Goal: Task Accomplishment & Management: Manage account settings

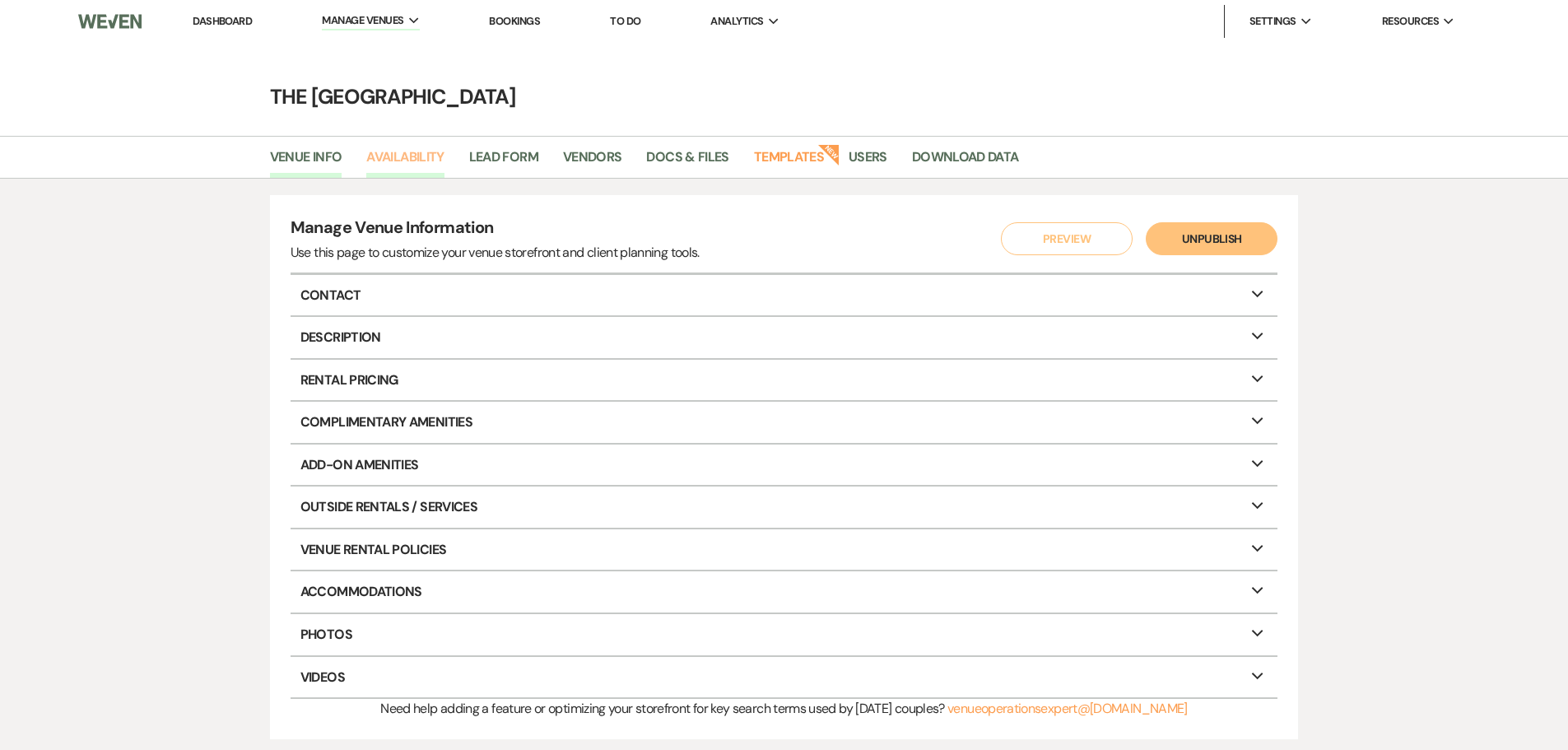
click at [409, 152] on link "Availability" at bounding box center [404, 162] width 77 height 31
select select "3"
select select "2026"
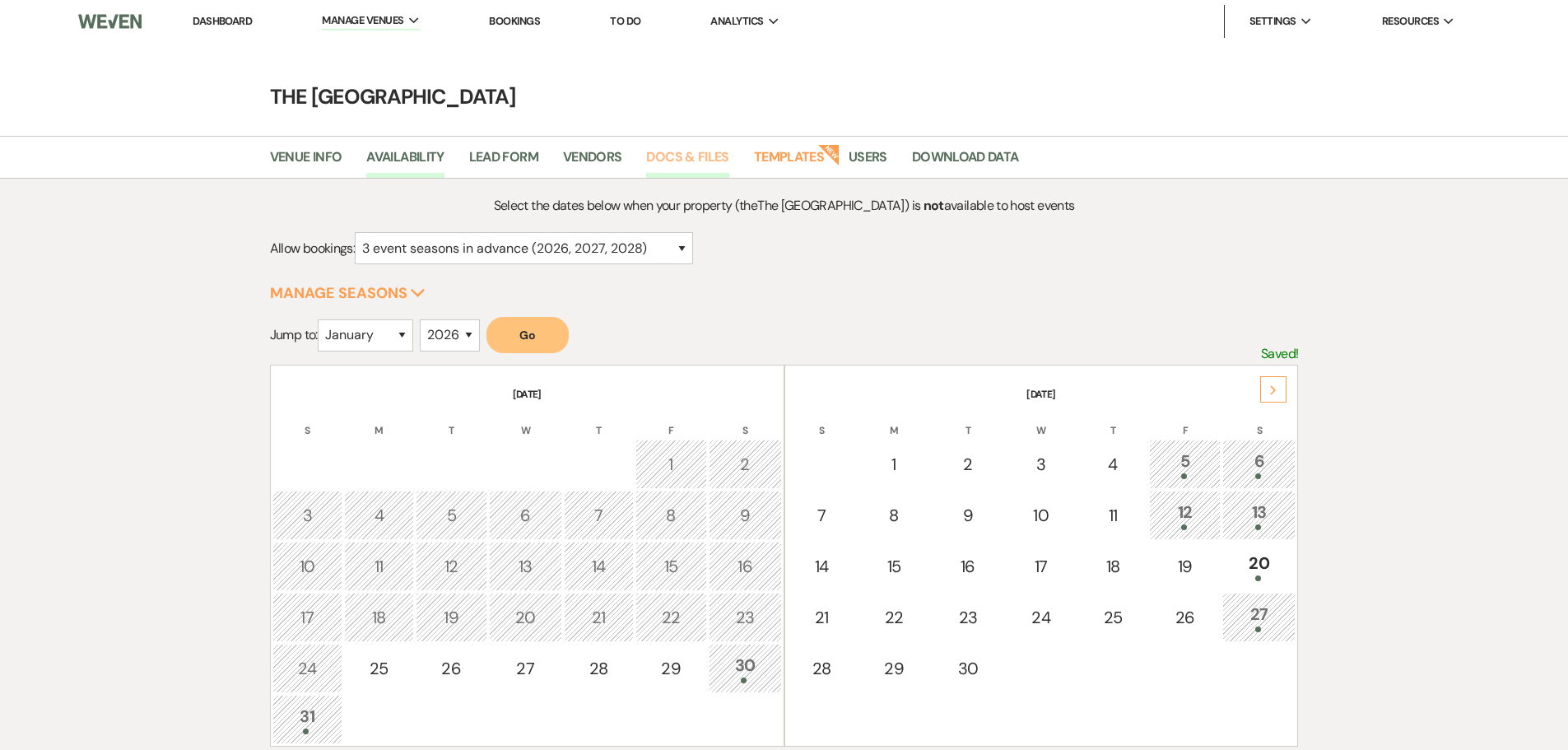
click at [722, 156] on link "Docs & Files" at bounding box center [687, 162] width 82 height 31
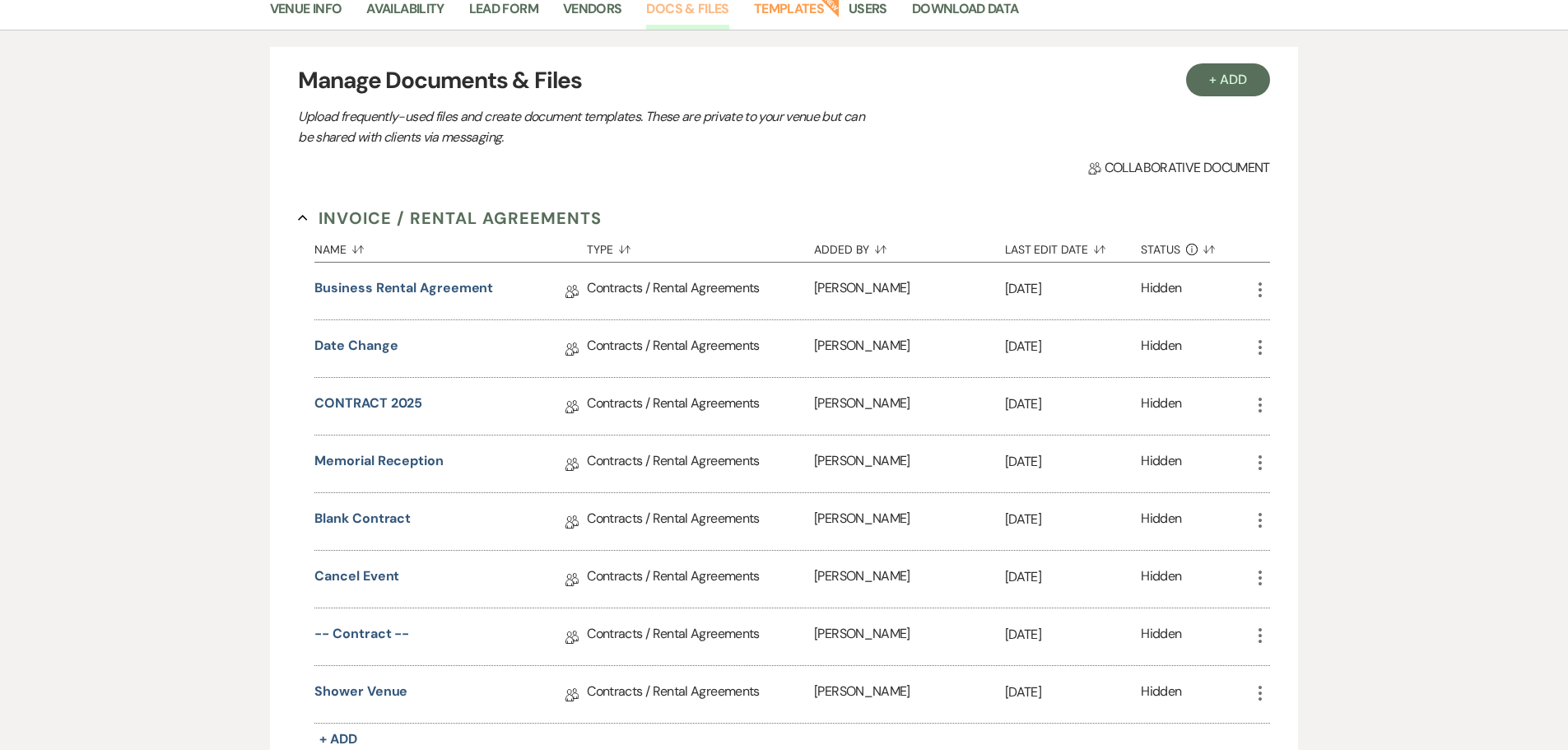
scroll to position [165, 0]
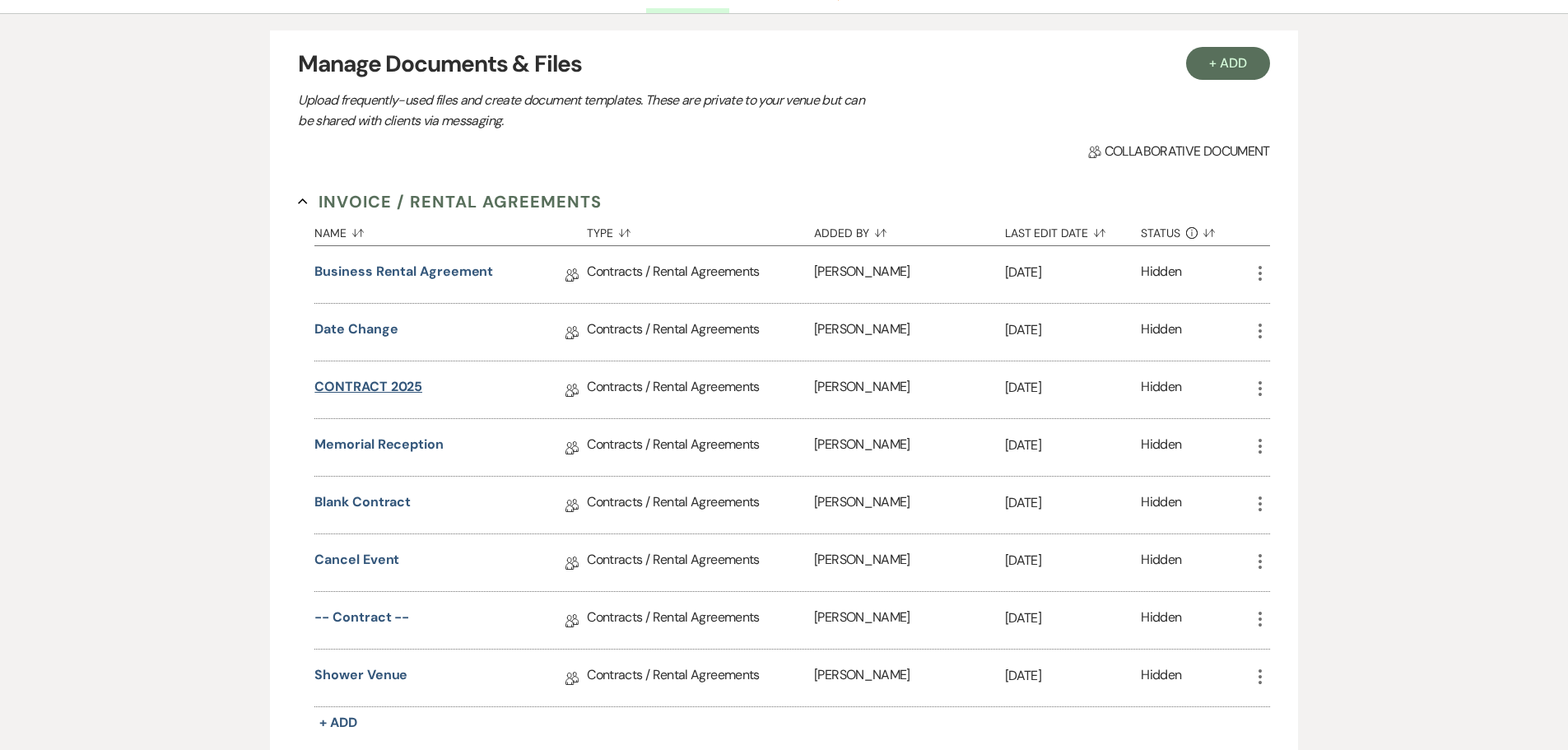
click at [418, 393] on link "CONTRACT 2025" at bounding box center [368, 390] width 108 height 26
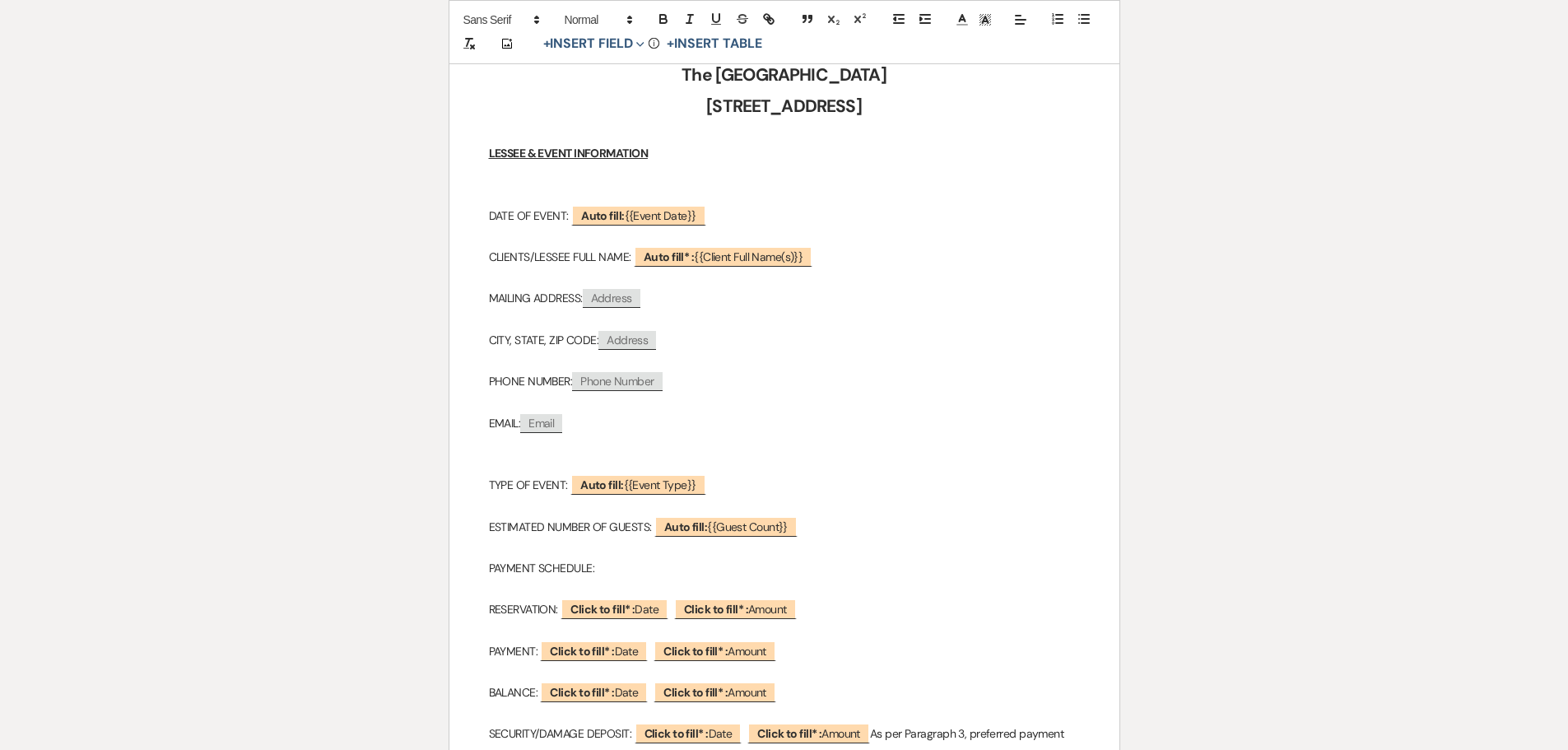
scroll to position [247, 0]
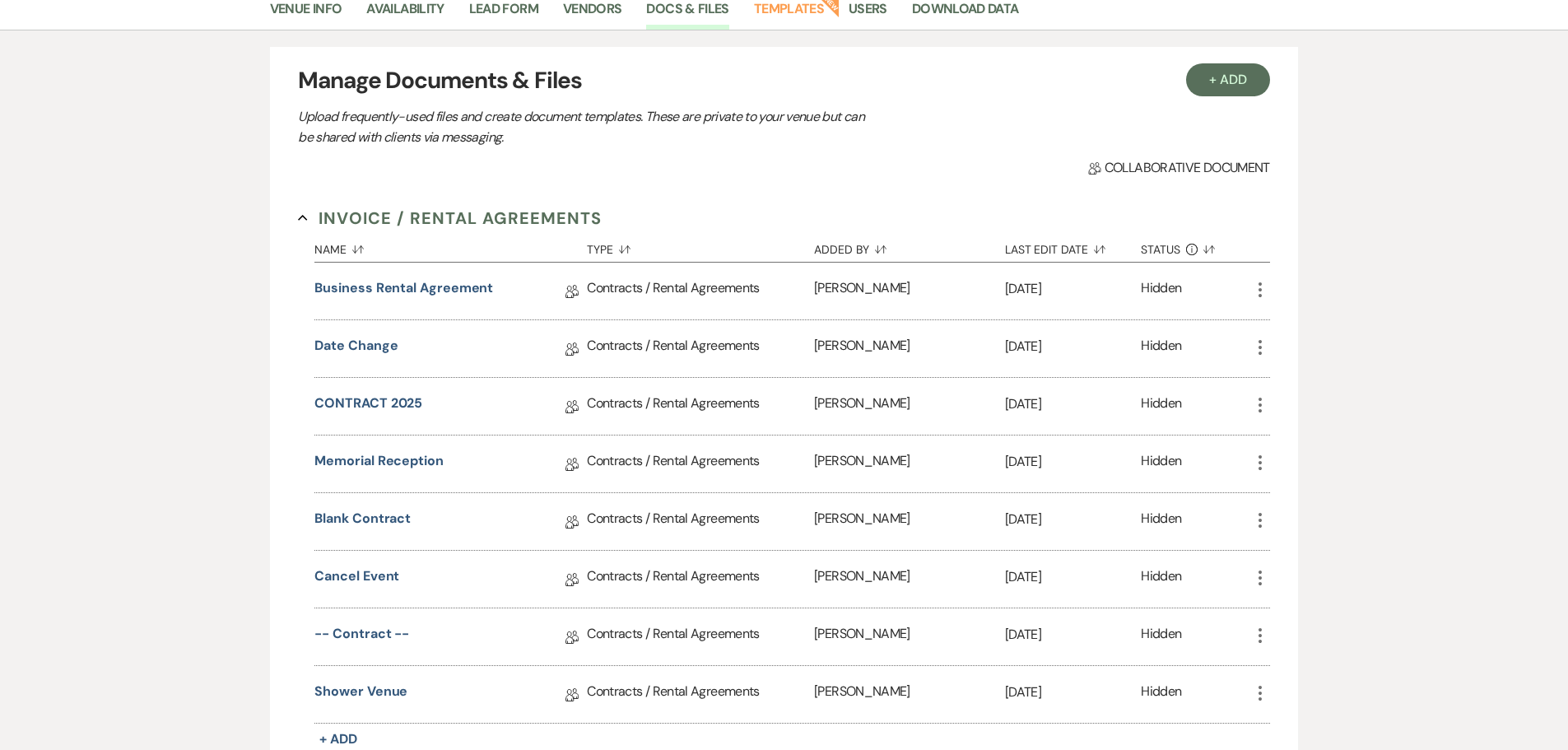
scroll to position [165, 0]
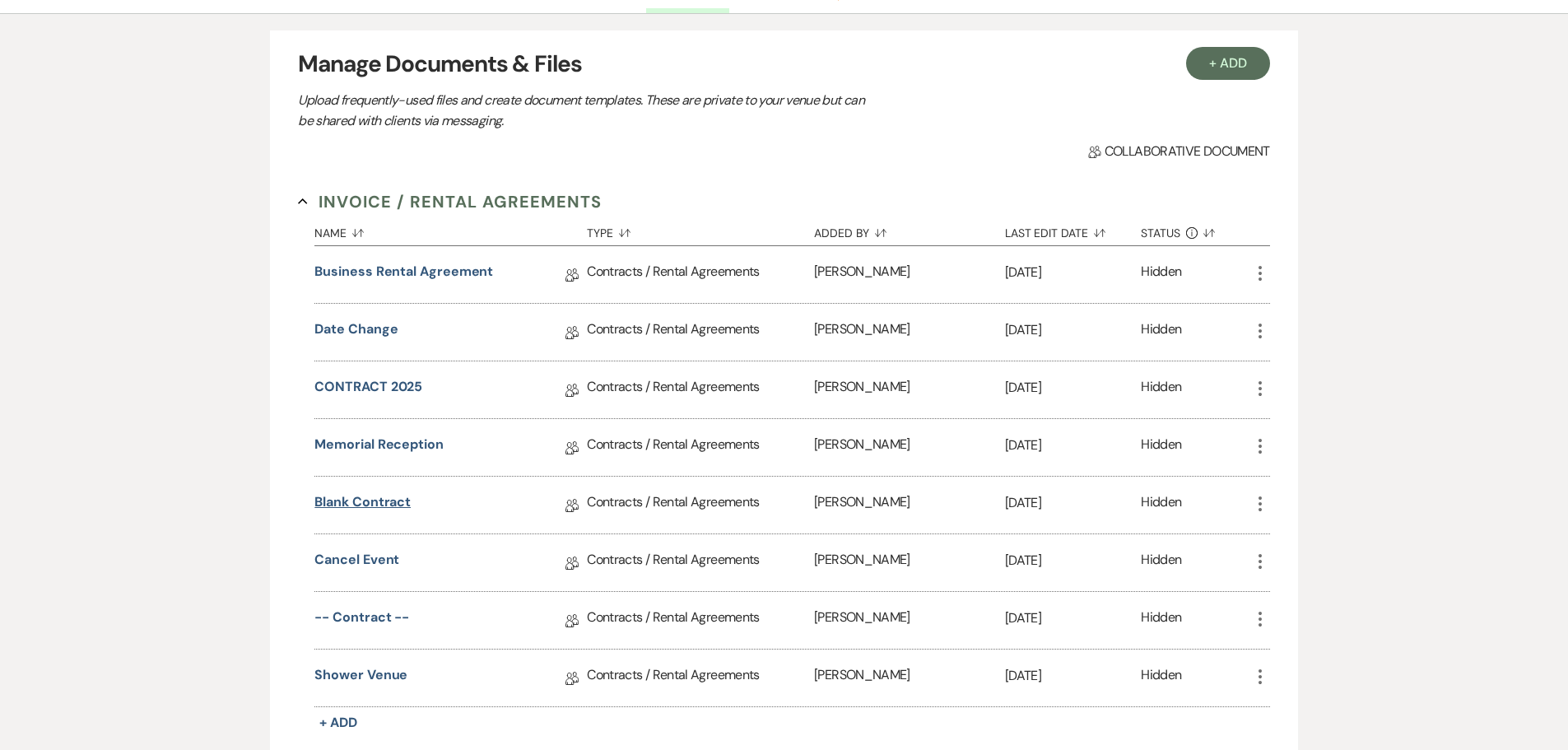
click at [365, 499] on link "blank contract" at bounding box center [362, 505] width 96 height 26
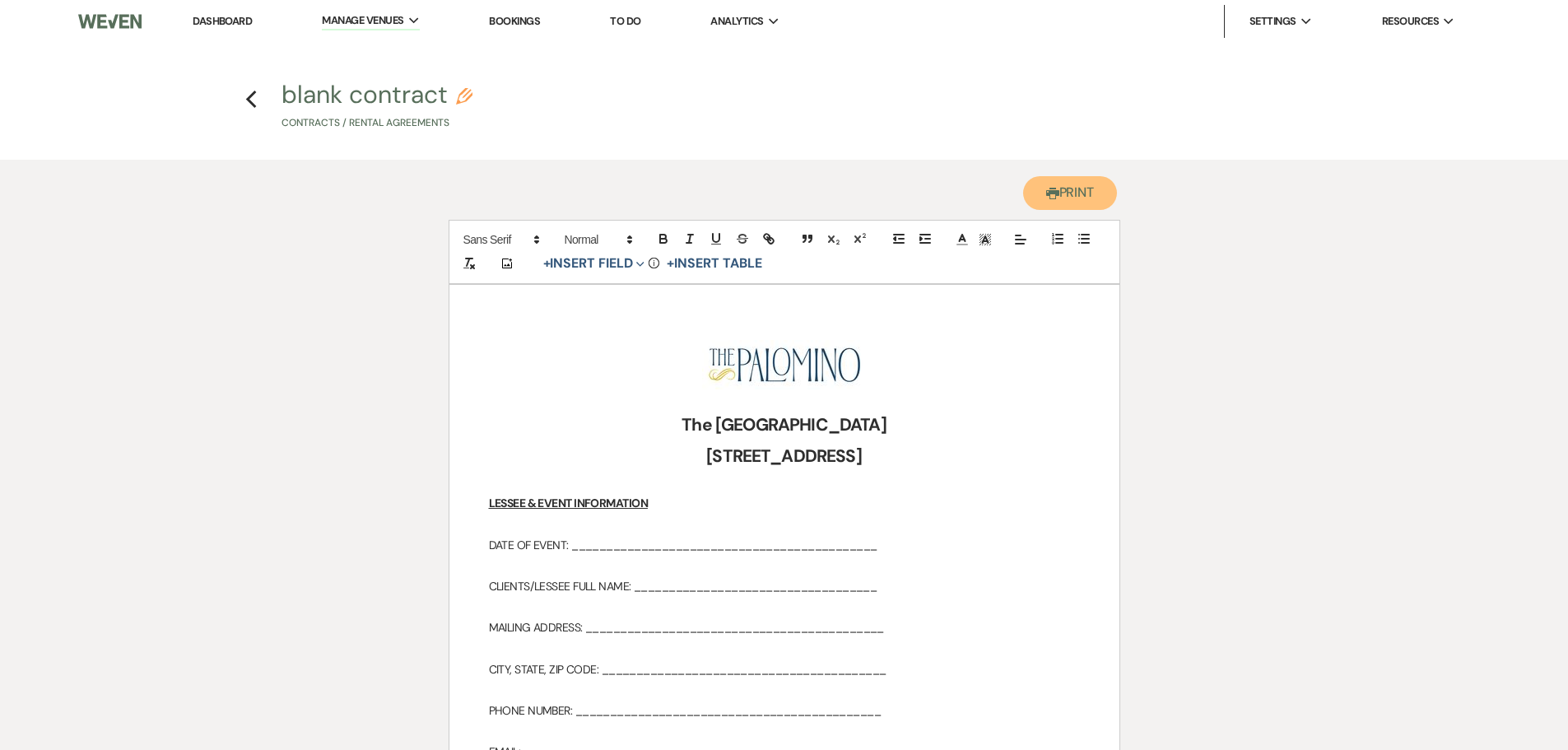
click at [1075, 188] on button "Printer Print" at bounding box center [1071, 193] width 94 height 34
click at [539, 520] on p at bounding box center [784, 524] width 591 height 21
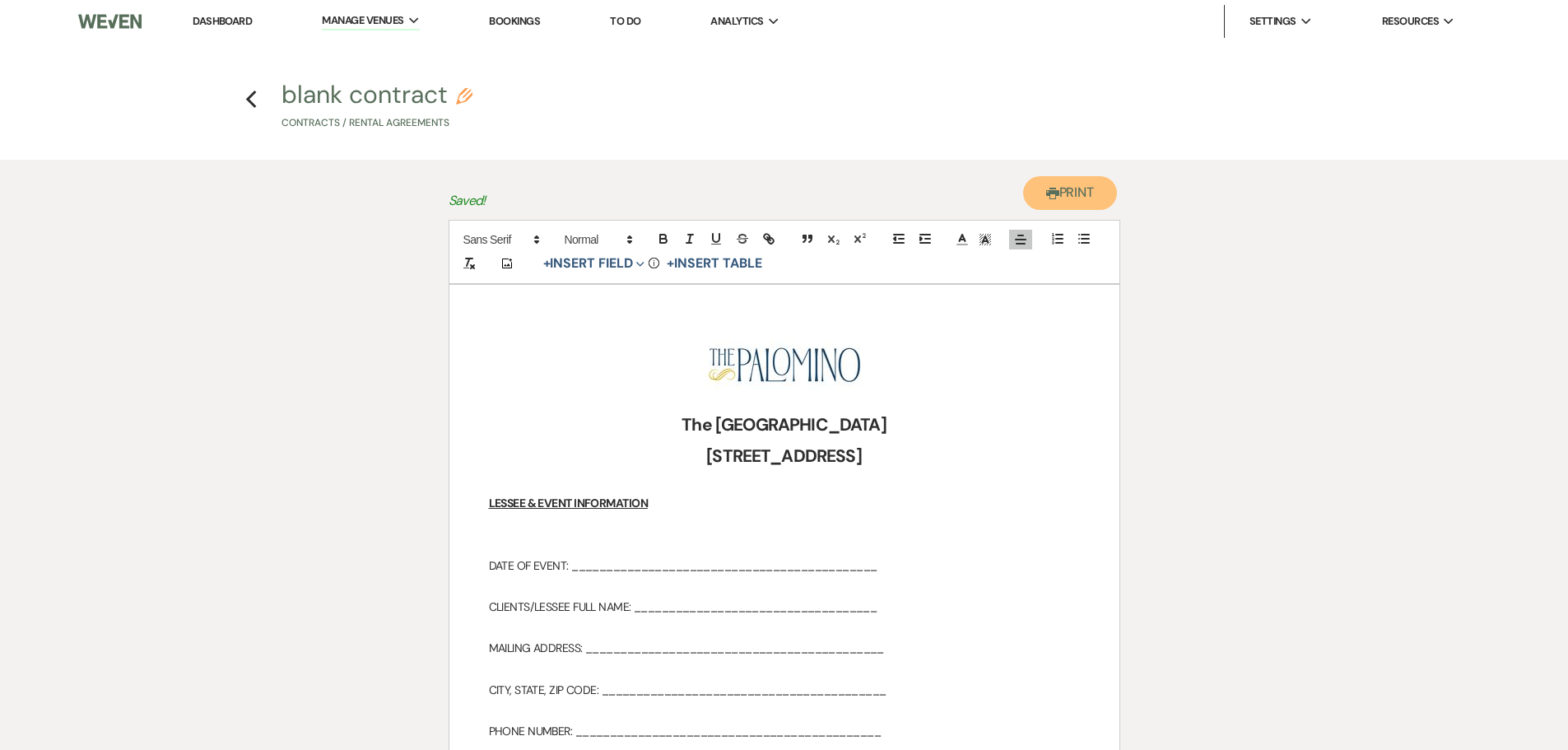
click at [1069, 195] on button "Printer Print" at bounding box center [1071, 193] width 94 height 34
drag, startPoint x: 1075, startPoint y: 202, endPoint x: 1228, endPoint y: 610, distance: 435.7
click at [1075, 202] on button "Printer Print" at bounding box center [1071, 193] width 94 height 34
drag, startPoint x: 1527, startPoint y: 707, endPoint x: 1528, endPoint y: 698, distance: 9.1
